Goal: Information Seeking & Learning: Learn about a topic

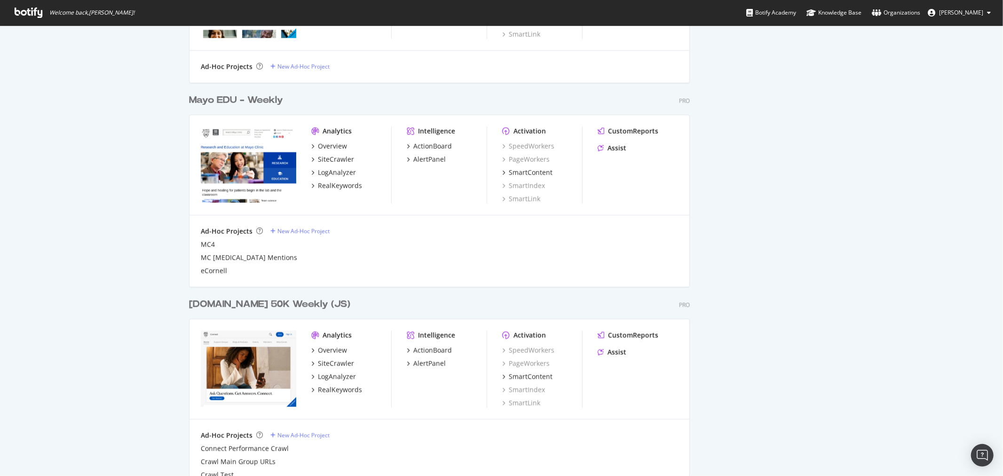
scroll to position [731, 0]
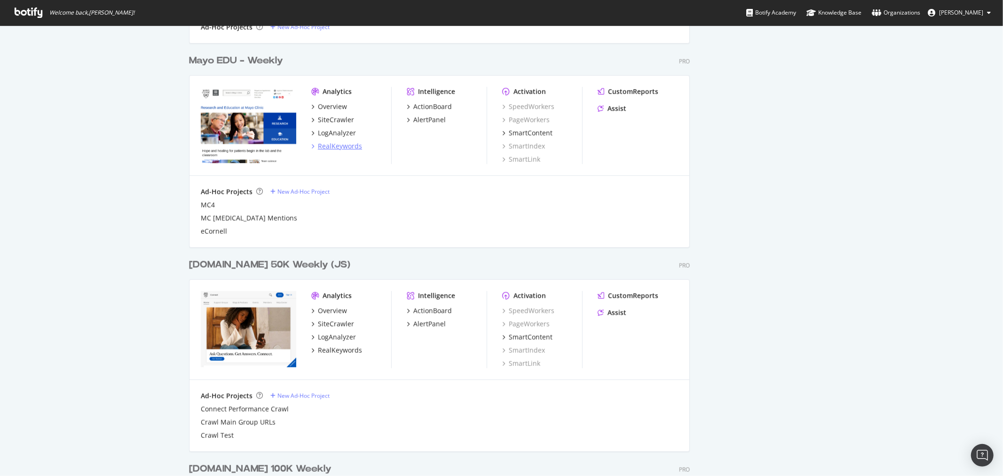
click at [336, 144] on div "RealKeywords" at bounding box center [340, 146] width 44 height 9
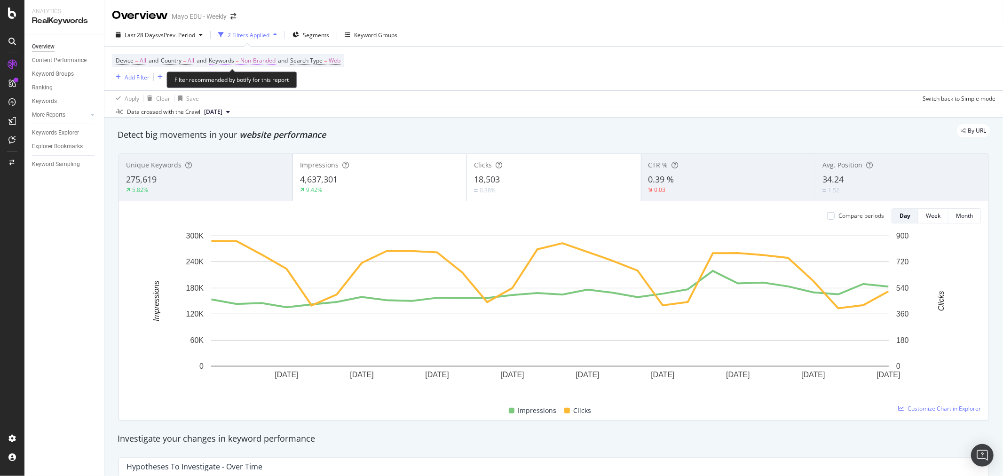
click at [259, 62] on span "Non-Branded" at bounding box center [257, 60] width 35 height 13
click at [261, 84] on span "Non-Branded" at bounding box center [242, 83] width 39 height 8
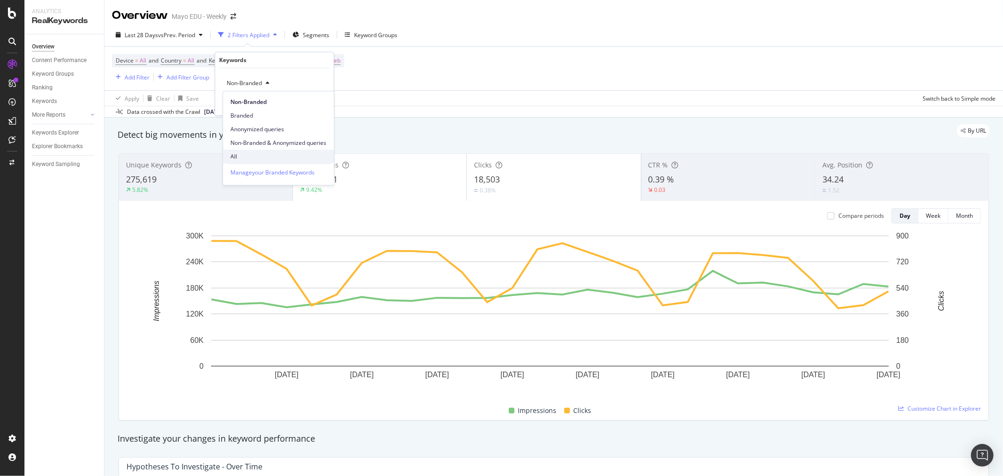
click at [245, 154] on span "All" at bounding box center [278, 156] width 96 height 8
click at [312, 107] on div "Apply" at bounding box center [319, 103] width 15 height 8
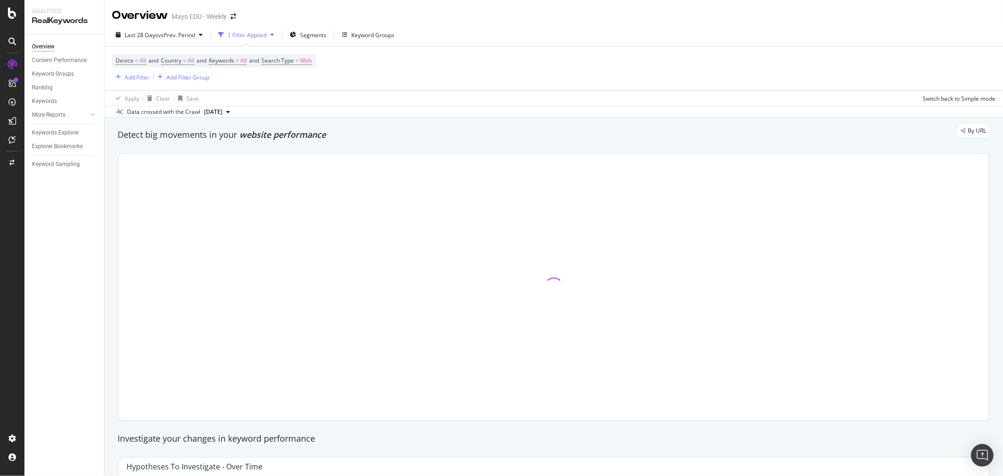
click at [417, 88] on div "Device = All and Country = All and Keywords = All and Search Type = Web Add Fil…" at bounding box center [554, 69] width 884 height 44
click at [143, 81] on div "Add Filter" at bounding box center [137, 77] width 25 height 8
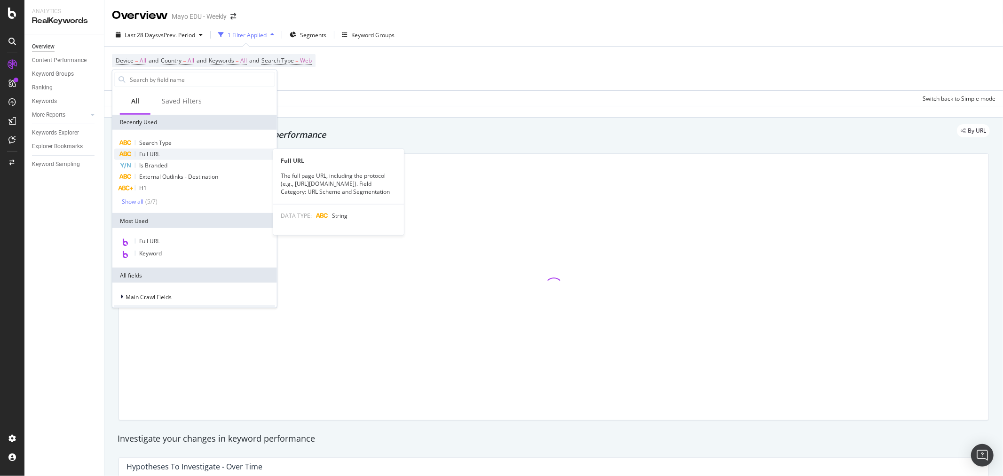
click at [151, 158] on div "Full URL" at bounding box center [194, 154] width 161 height 11
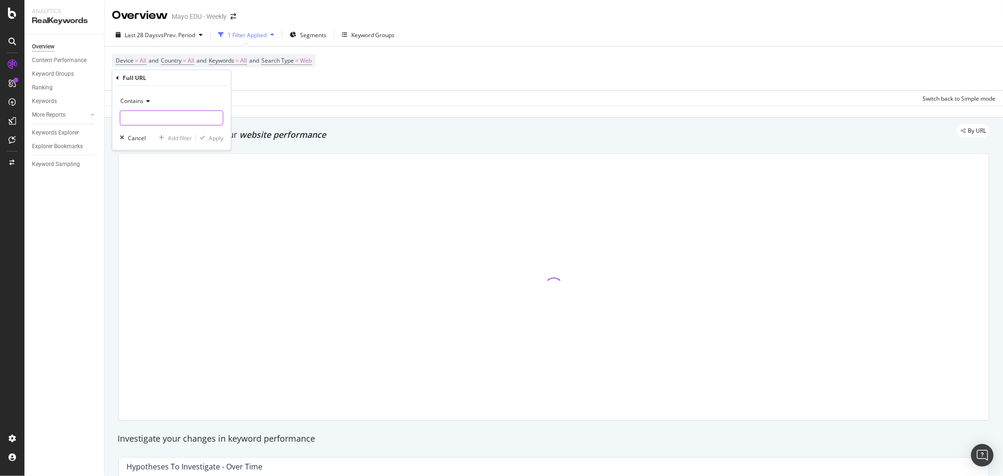
click at [167, 111] on input "text" at bounding box center [171, 118] width 103 height 15
type input "[DOMAIN_NAME][URL]"
click at [207, 139] on div "button" at bounding box center [202, 138] width 13 height 6
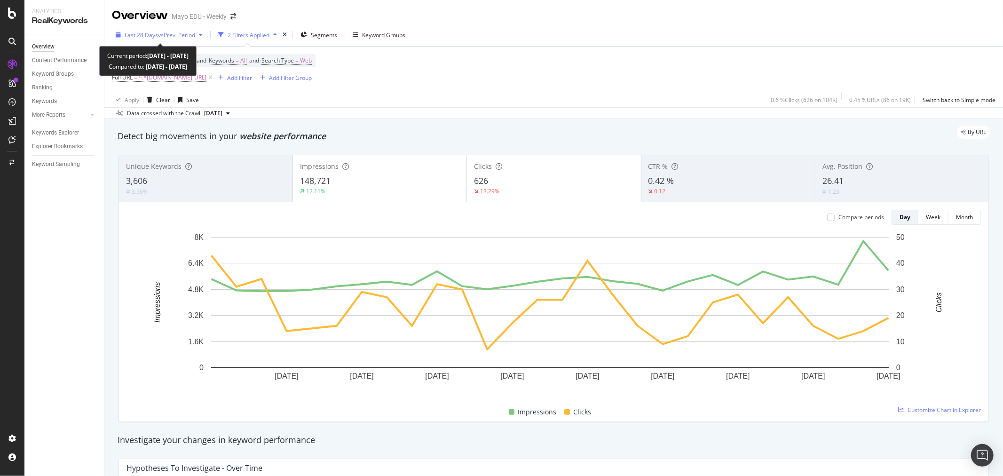
click at [170, 37] on span "vs Prev. Period" at bounding box center [176, 35] width 37 height 8
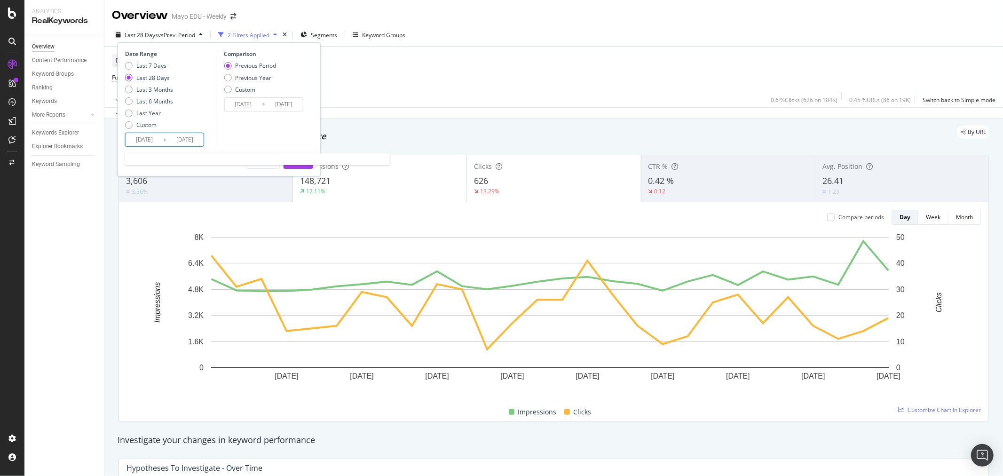
click at [146, 138] on input "[DATE]" at bounding box center [145, 139] width 38 height 13
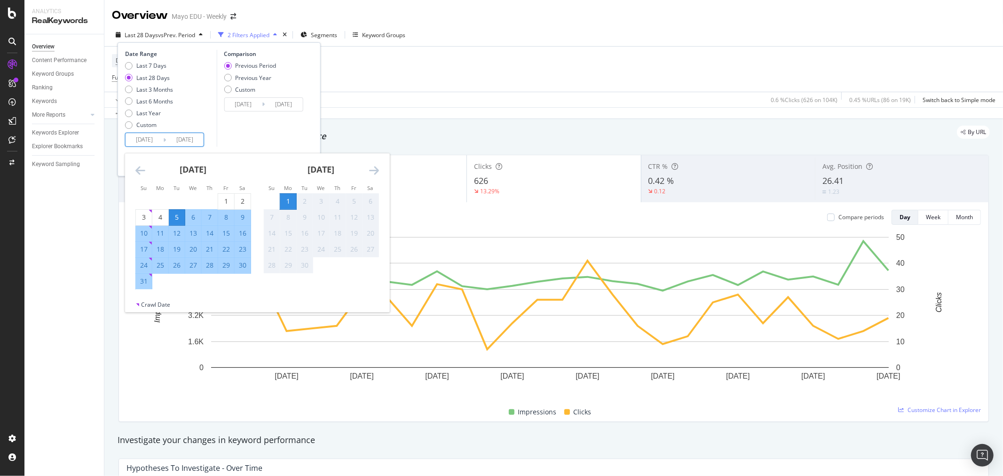
click at [142, 167] on icon "Move backward to switch to the previous month." at bounding box center [140, 170] width 10 height 11
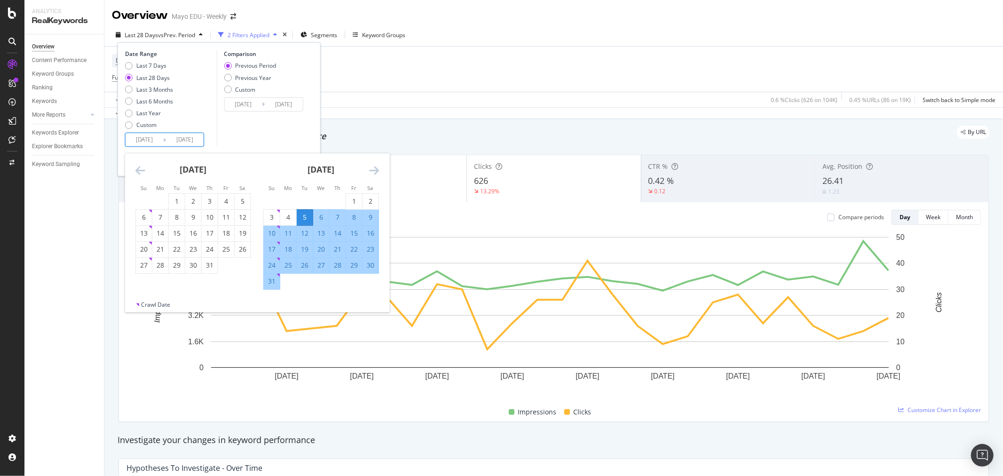
click at [142, 167] on icon "Move backward to switch to the previous month." at bounding box center [140, 170] width 10 height 11
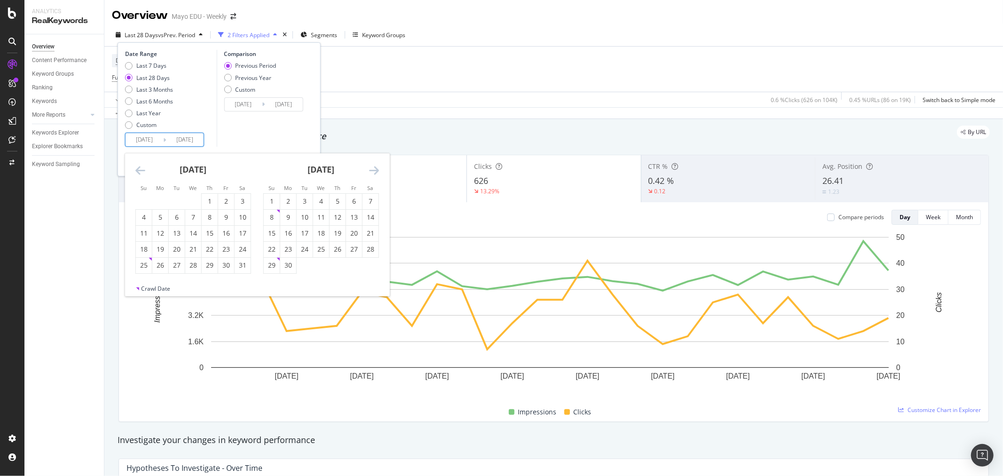
click at [142, 167] on icon "Move backward to switch to the previous month." at bounding box center [140, 170] width 10 height 11
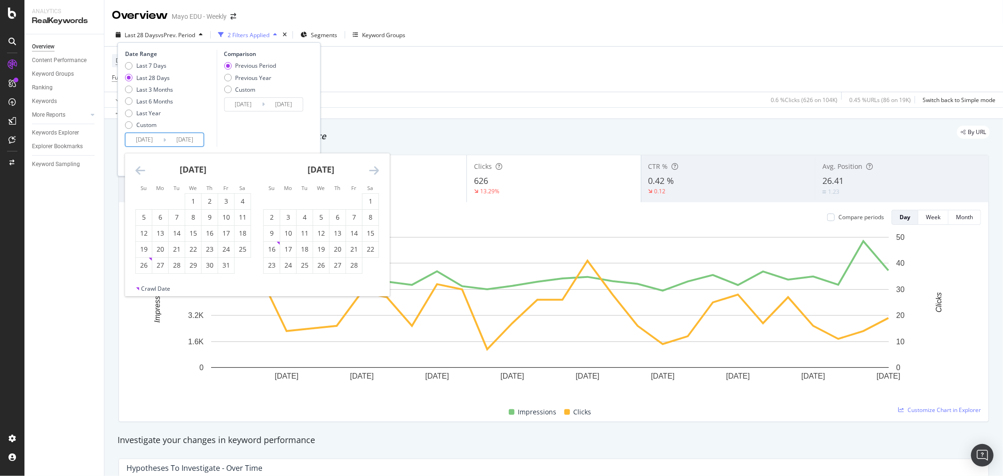
click at [142, 167] on icon "Move backward to switch to the previous month." at bounding box center [140, 170] width 10 height 11
click at [353, 203] on div "1" at bounding box center [354, 201] width 16 height 9
type input "[DATE]"
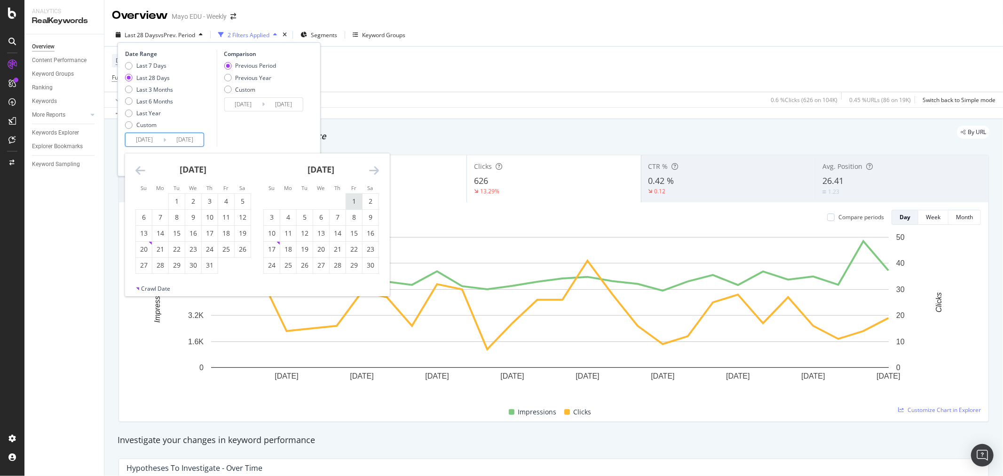
type input "[DATE]"
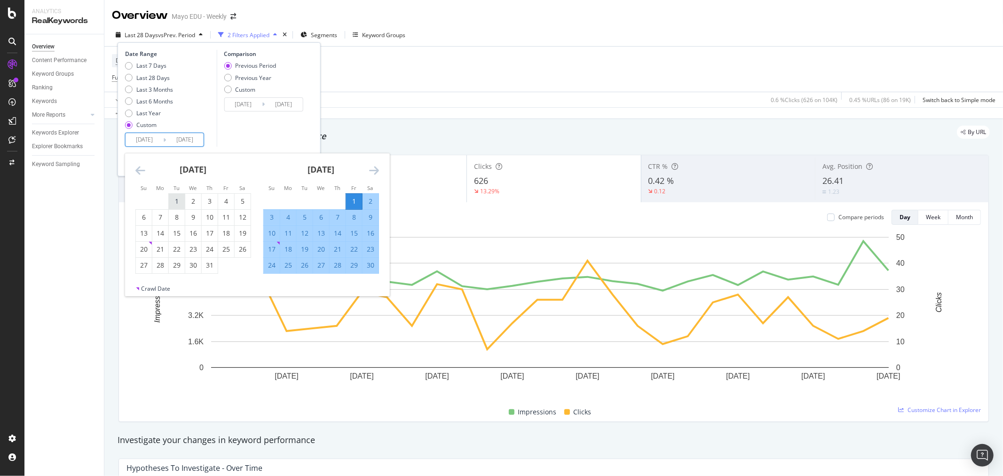
click at [177, 198] on div "1" at bounding box center [177, 201] width 16 height 9
type input "[DATE]"
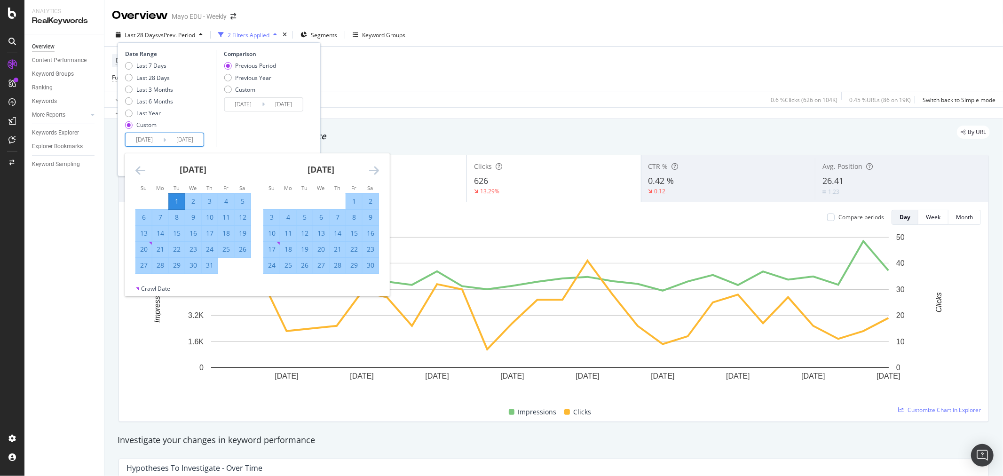
click at [177, 198] on div "1" at bounding box center [177, 201] width 16 height 9
type input "[DATE]"
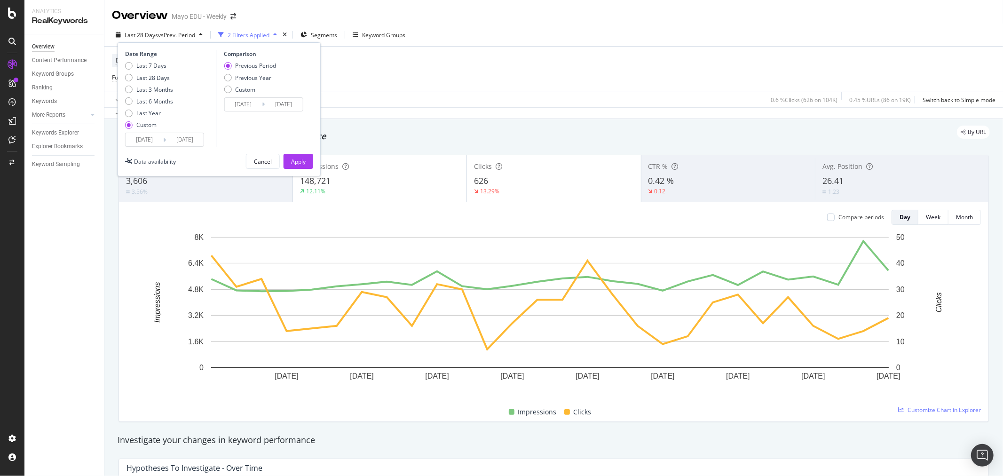
click at [175, 142] on input "[DATE]" at bounding box center [185, 139] width 38 height 13
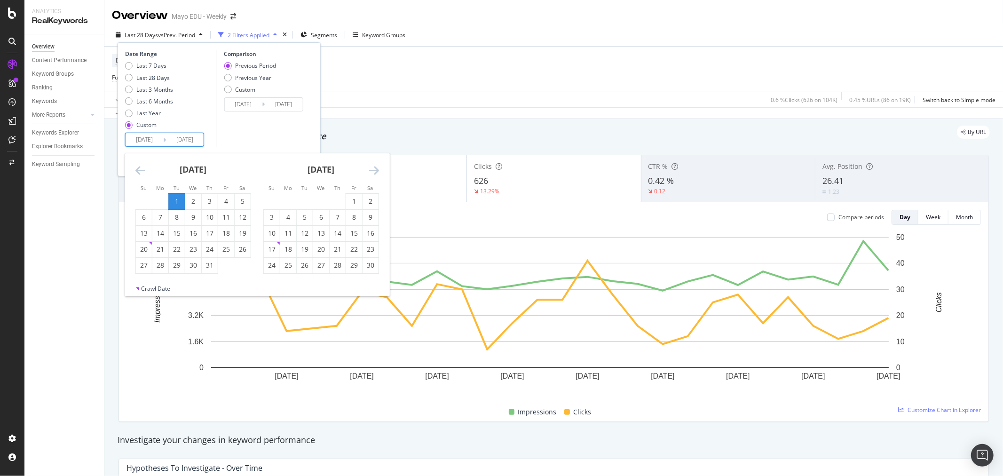
click at [175, 199] on div "1" at bounding box center [177, 201] width 16 height 9
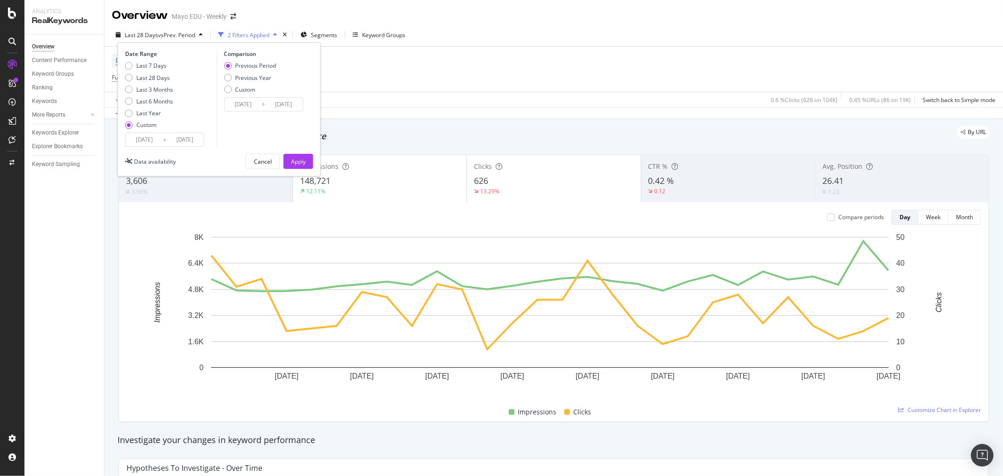
click at [143, 146] on input "[DATE]" at bounding box center [145, 139] width 38 height 13
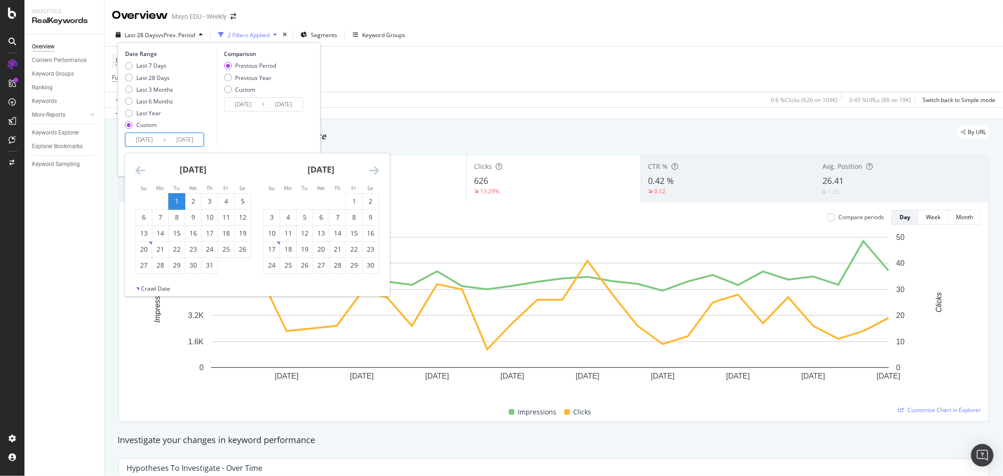
click at [175, 198] on div "1" at bounding box center [177, 201] width 16 height 9
click at [376, 172] on icon "Move forward to switch to the next month." at bounding box center [374, 170] width 10 height 11
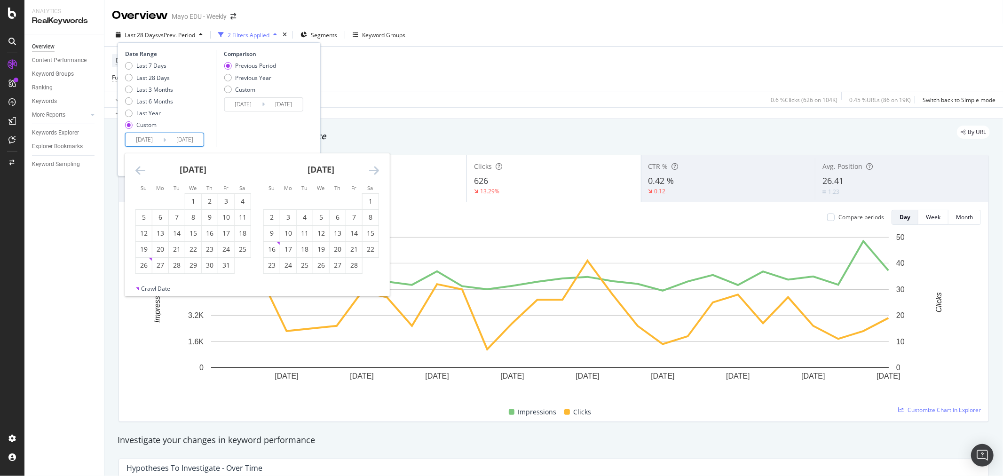
click at [376, 172] on icon "Move forward to switch to the next month." at bounding box center [374, 170] width 10 height 11
click at [158, 269] on div "30" at bounding box center [160, 265] width 16 height 9
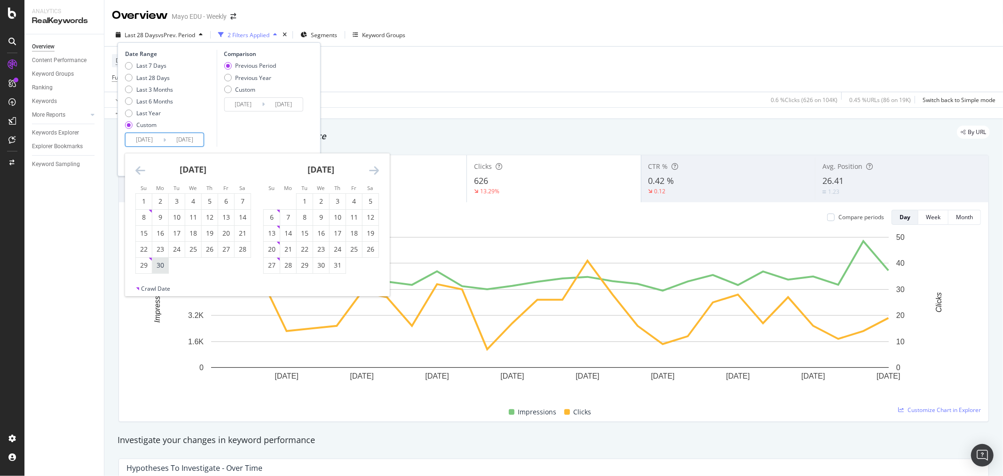
type input "[DATE]"
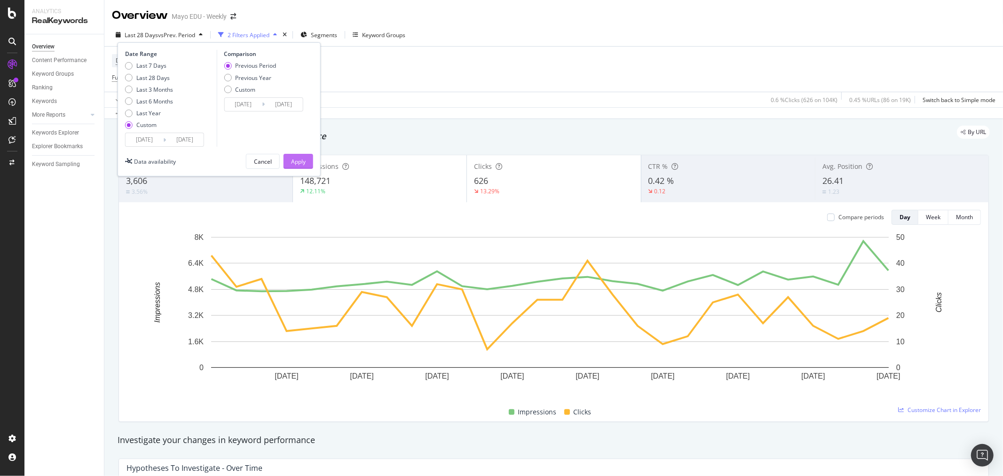
click at [293, 165] on div "Apply" at bounding box center [298, 162] width 15 height 8
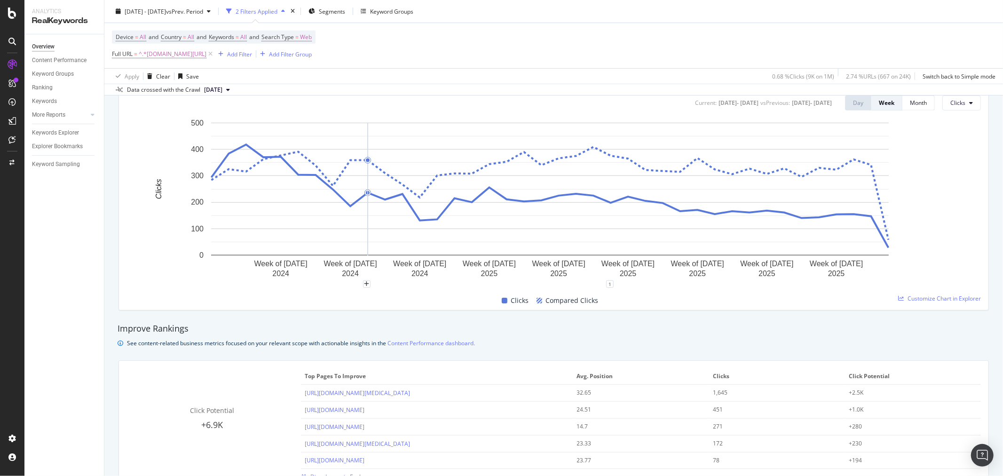
scroll to position [418, 0]
click at [911, 106] on div "Month" at bounding box center [918, 100] width 17 height 13
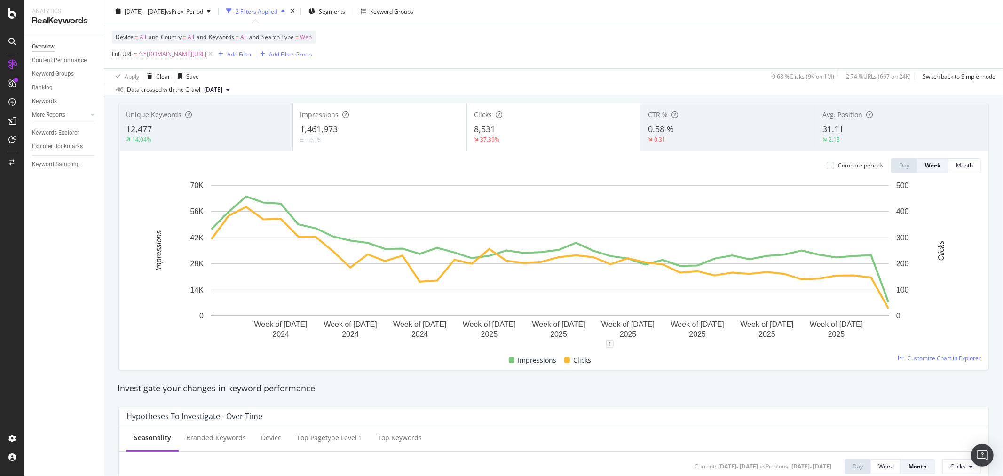
scroll to position [0, 0]
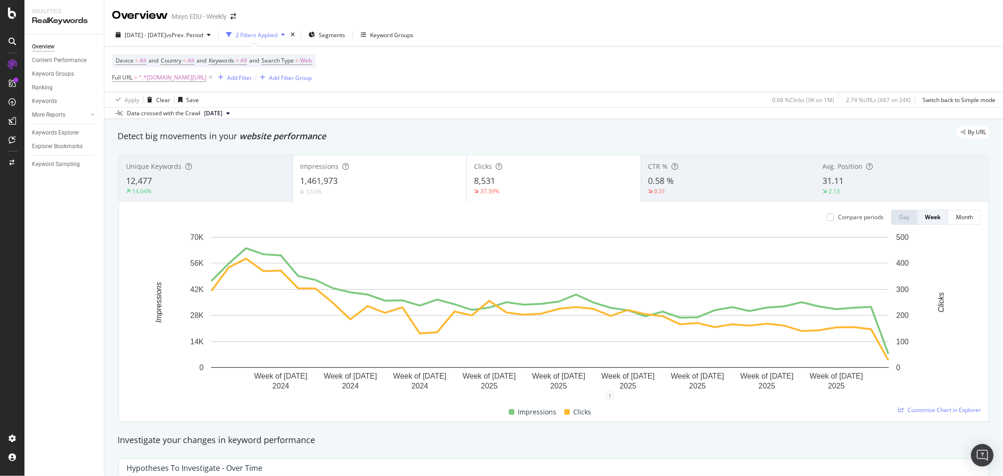
click at [956, 227] on div "Compare periods Day Week Month Week of [DATE] Week of [DATE] Week of [DATE] Wee…" at bounding box center [554, 311] width 870 height 219
click at [957, 223] on div "Month" at bounding box center [964, 217] width 17 height 13
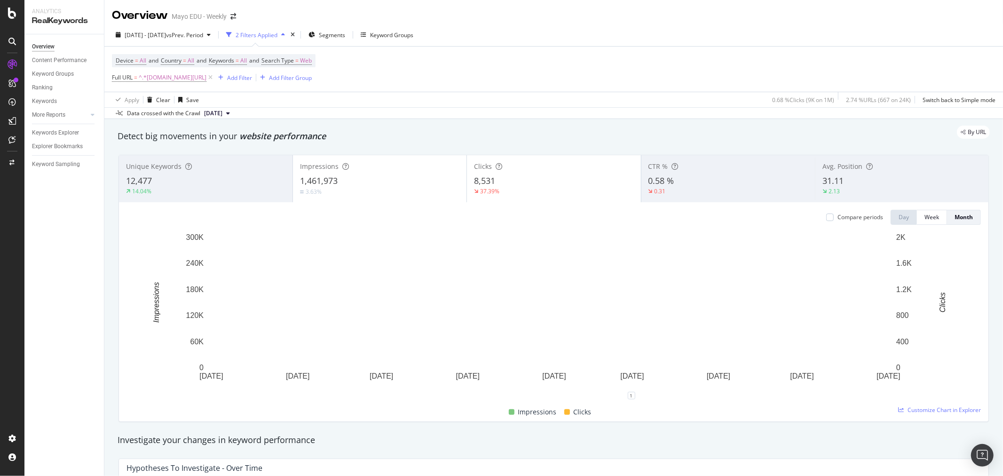
click at [380, 175] on div "1,461,973" at bounding box center [379, 181] width 159 height 12
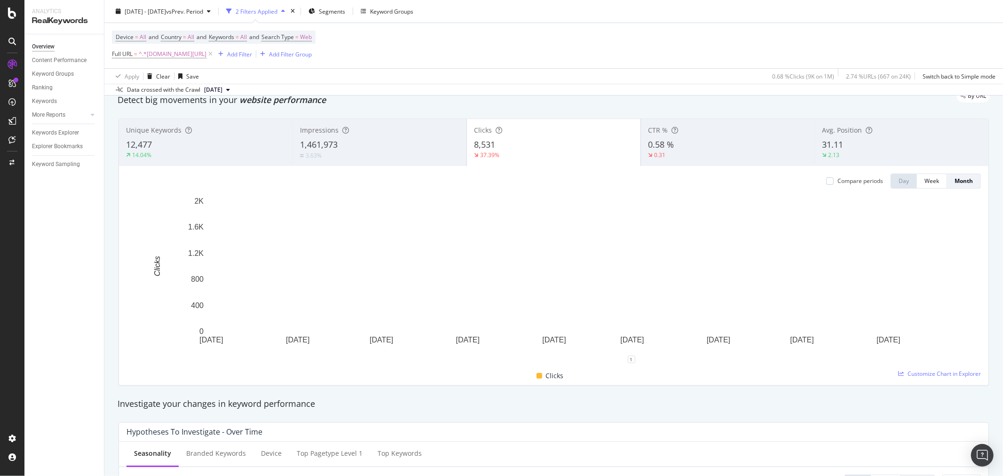
scroll to position [52, 0]
